Goal: Check status: Check status

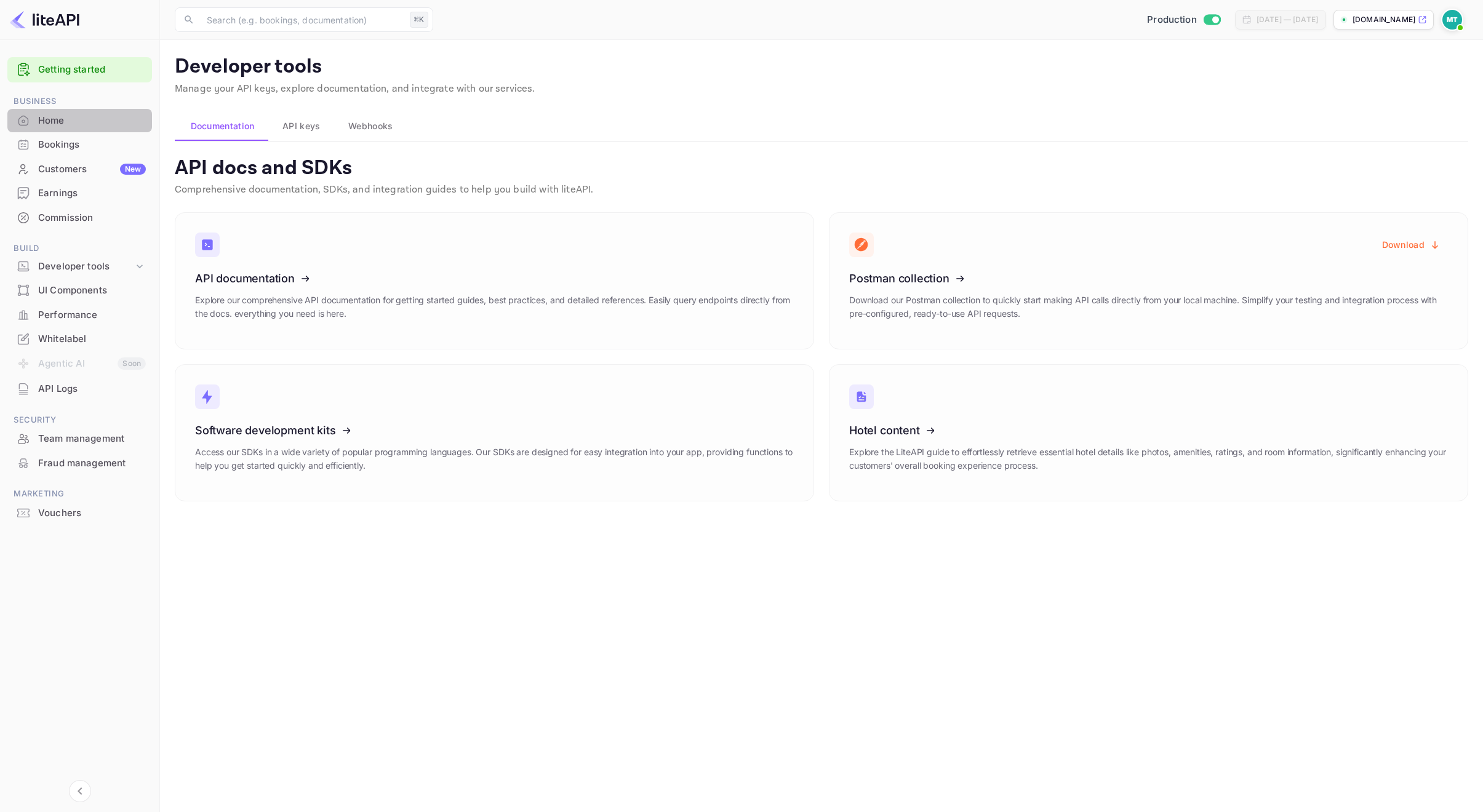
click at [65, 118] on div "Home" at bounding box center [92, 121] width 108 height 14
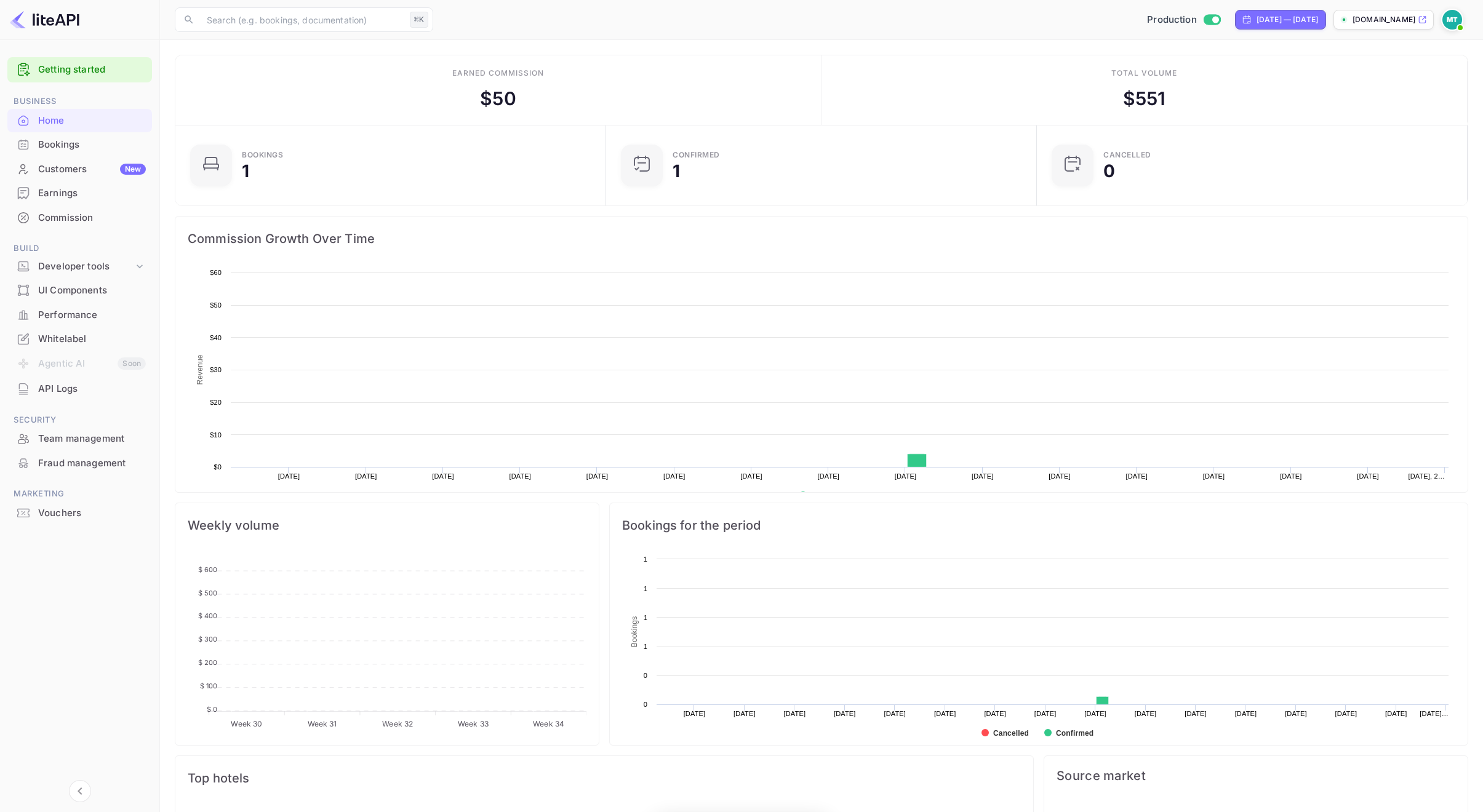
scroll to position [200, 422]
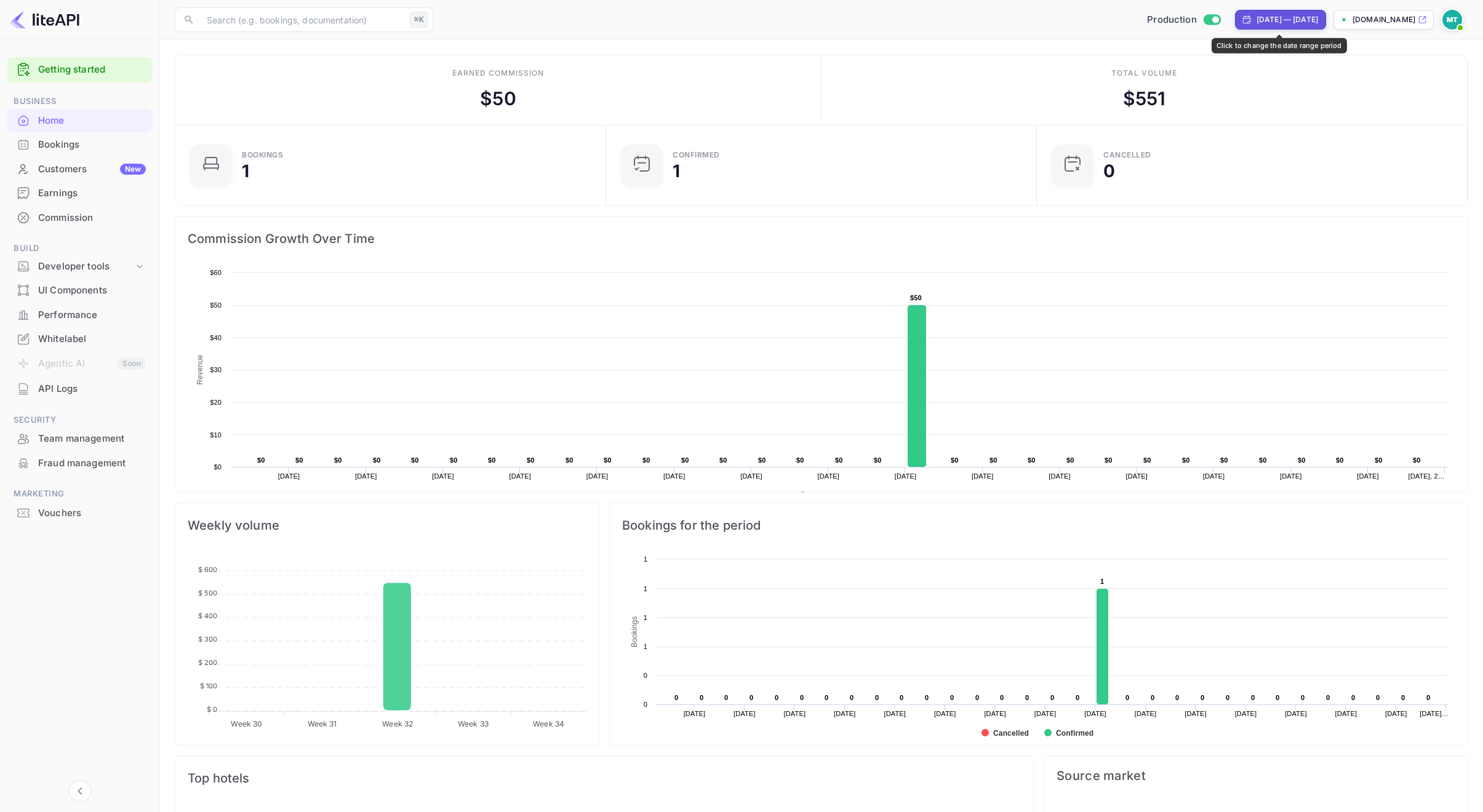
click at [1298, 11] on div "[DATE] — [DATE]" at bounding box center [1280, 20] width 91 height 20
select select "6"
select select "2025"
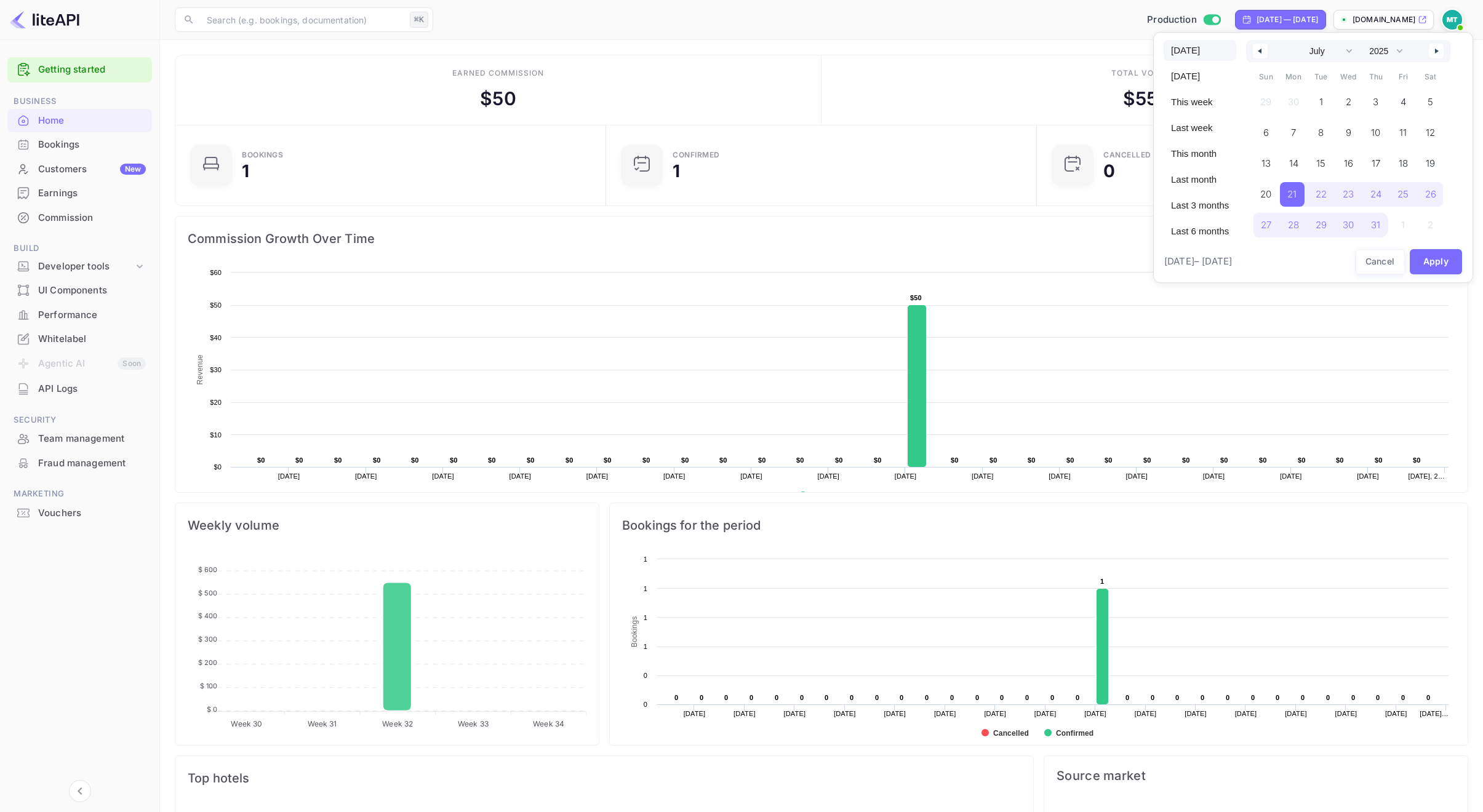
click at [1197, 50] on span "[DATE]" at bounding box center [1199, 50] width 72 height 21
select select "7"
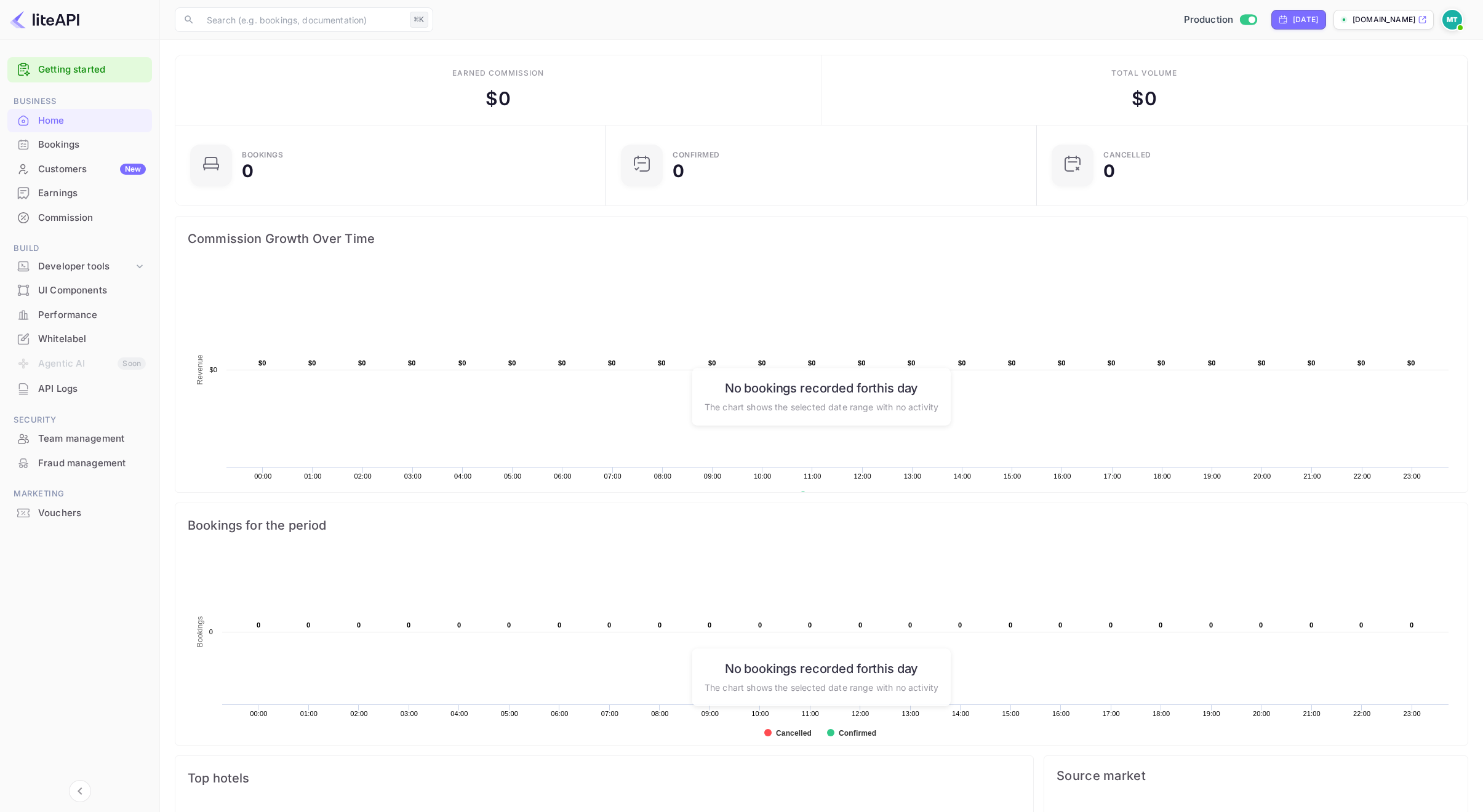
click at [63, 116] on div "Home" at bounding box center [92, 121] width 108 height 14
